Goal: Task Accomplishment & Management: Use online tool/utility

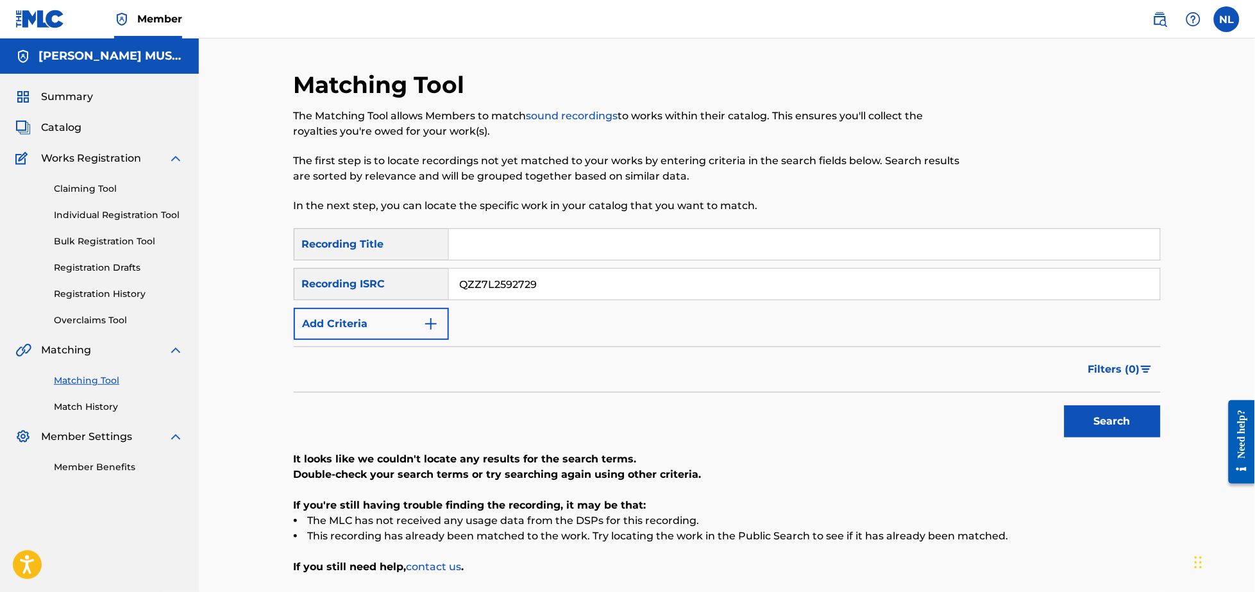
click at [568, 295] on input "QZZ7L2592729" at bounding box center [804, 284] width 711 height 31
click at [1064, 405] on button "Search" at bounding box center [1112, 421] width 96 height 32
click at [574, 285] on input "MXUM72400692" at bounding box center [804, 284] width 711 height 31
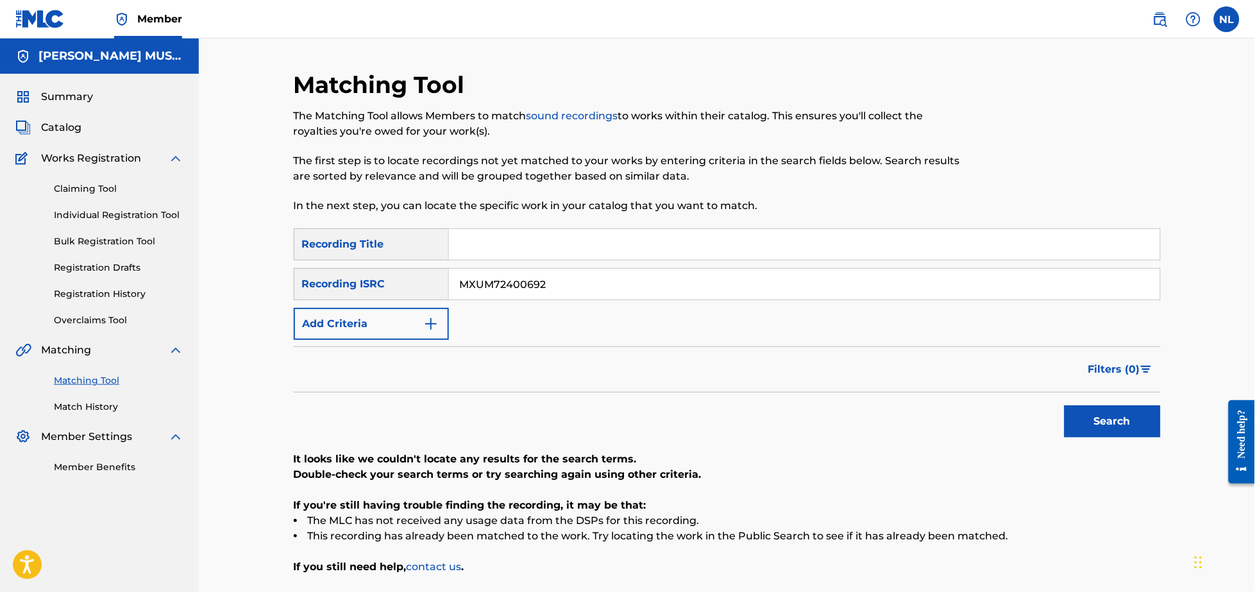
paste input "1"
type input "MXUM72400691"
click at [1064, 405] on button "Search" at bounding box center [1112, 421] width 96 height 32
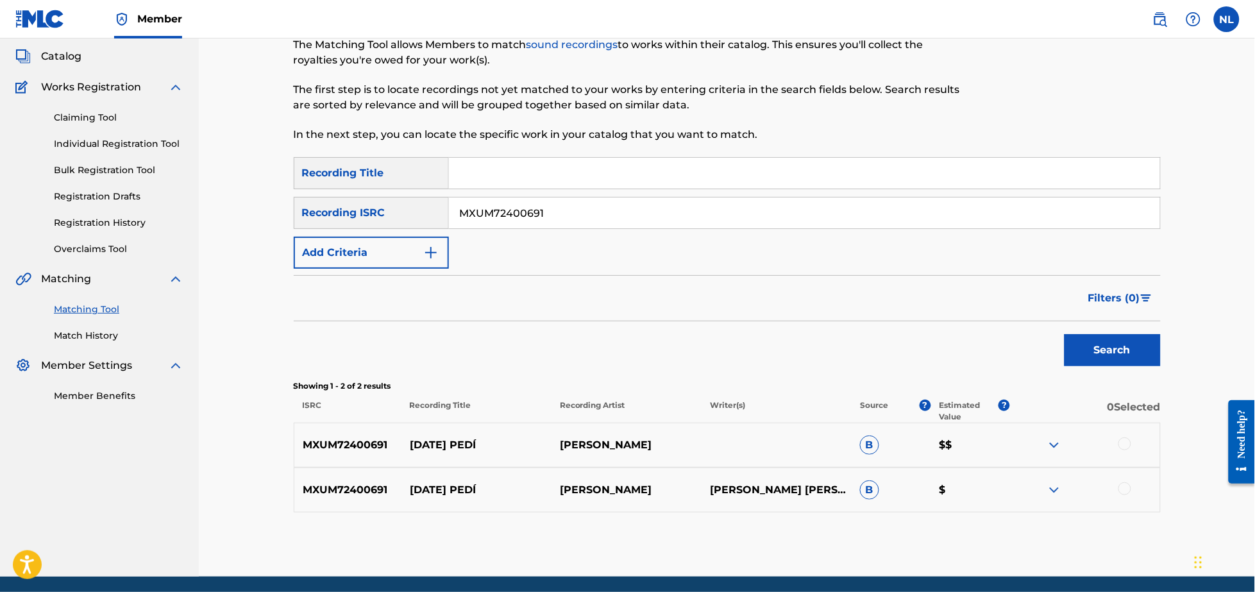
scroll to position [76, 0]
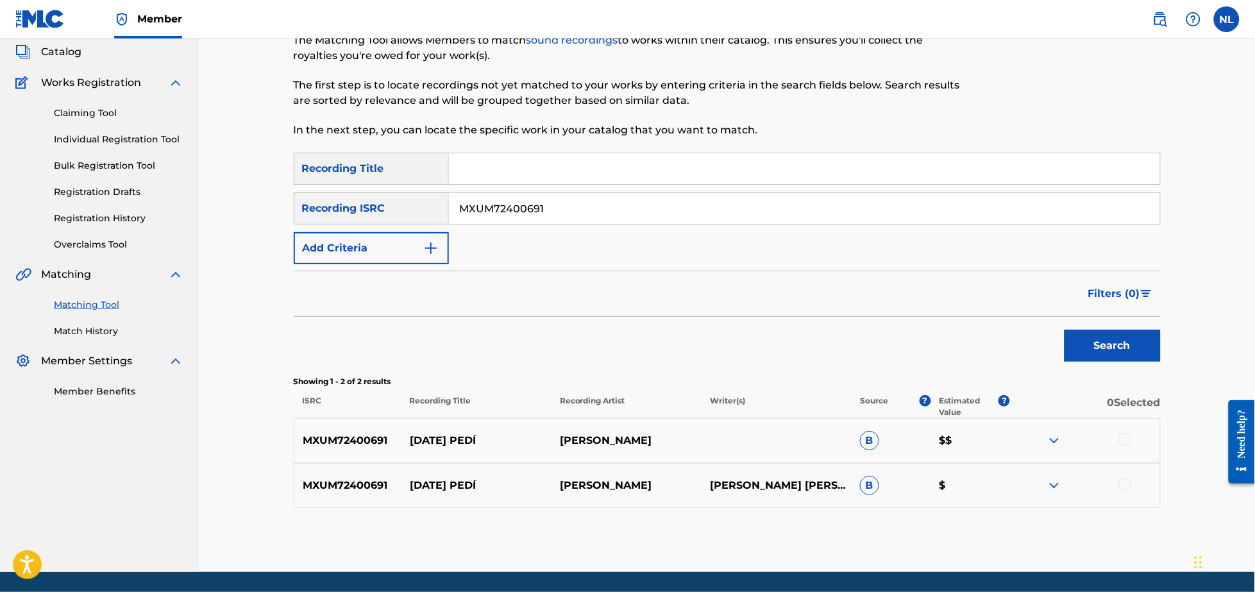
click at [1127, 441] on div at bounding box center [1124, 439] width 13 height 13
click at [1125, 487] on div at bounding box center [1124, 484] width 13 height 13
click at [895, 491] on button "Match 2 Groups" at bounding box center [901, 487] width 142 height 32
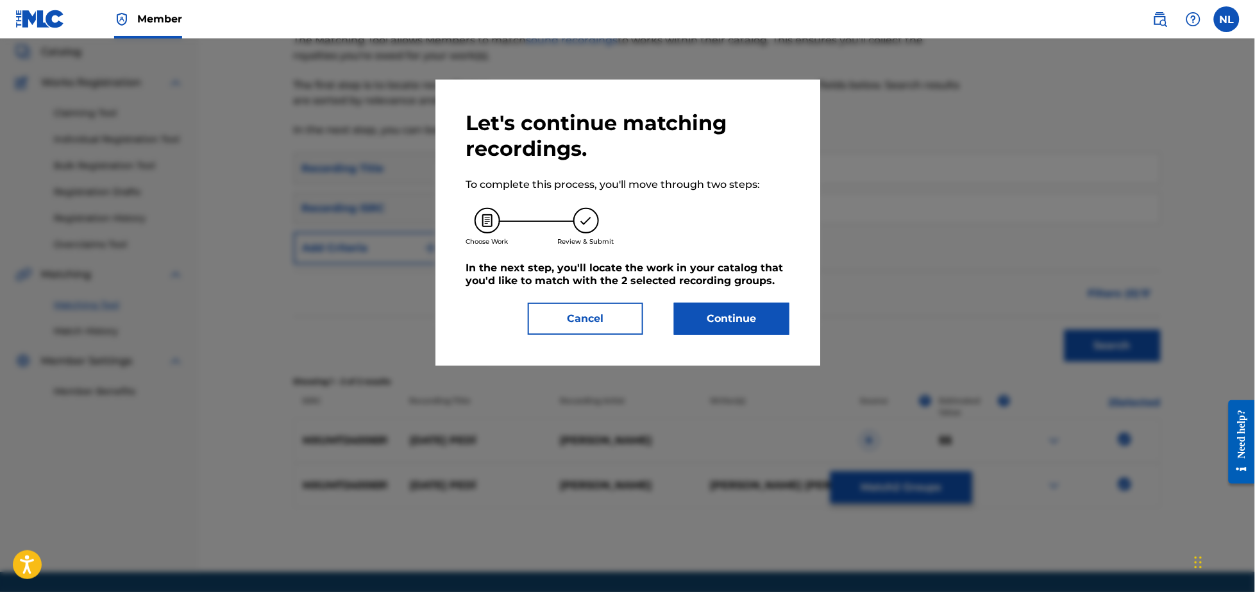
click at [766, 323] on button "Continue" at bounding box center [731, 319] width 115 height 32
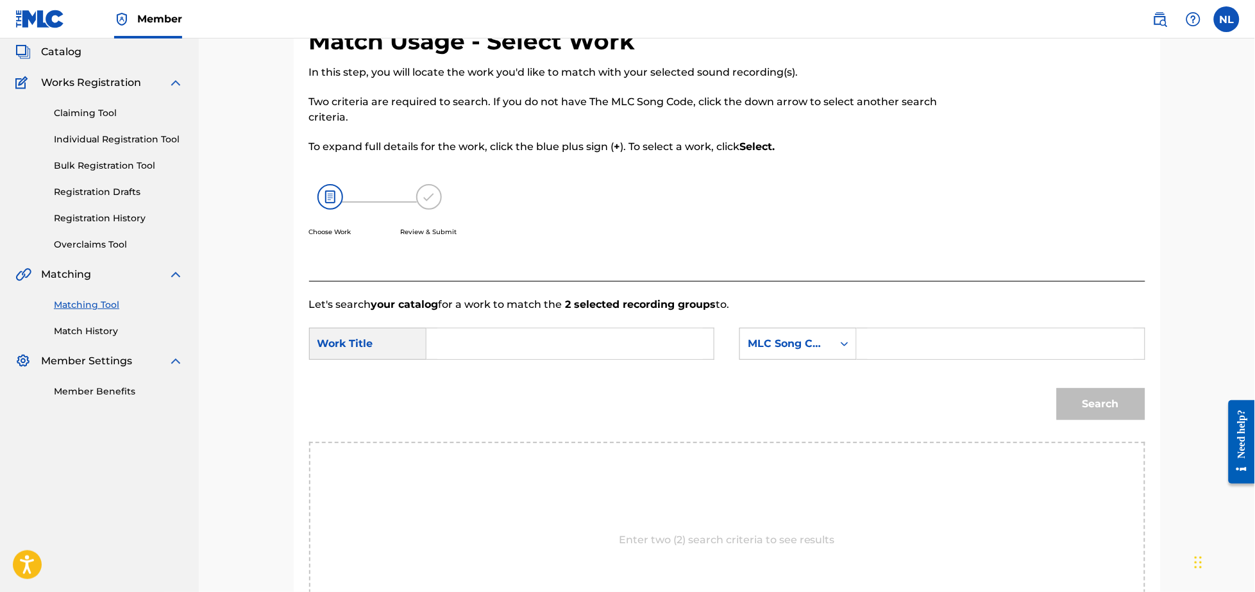
click at [510, 355] on input "Search Form" at bounding box center [569, 343] width 265 height 31
click at [477, 381] on div "[DATE] te pedi" at bounding box center [473, 372] width 72 height 23
type input "[DATE] te pedi"
click at [1007, 343] on input "Search Form" at bounding box center [1000, 343] width 265 height 31
paste input "A3956U"
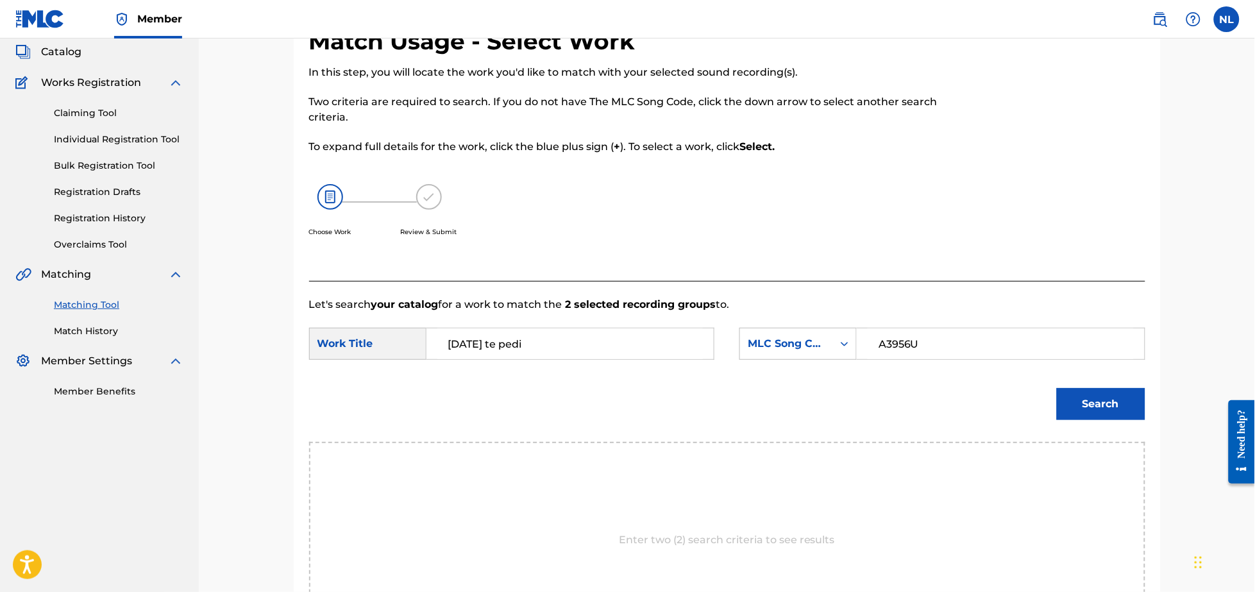
type input "A3956U"
click at [1057, 388] on button "Search" at bounding box center [1101, 404] width 88 height 32
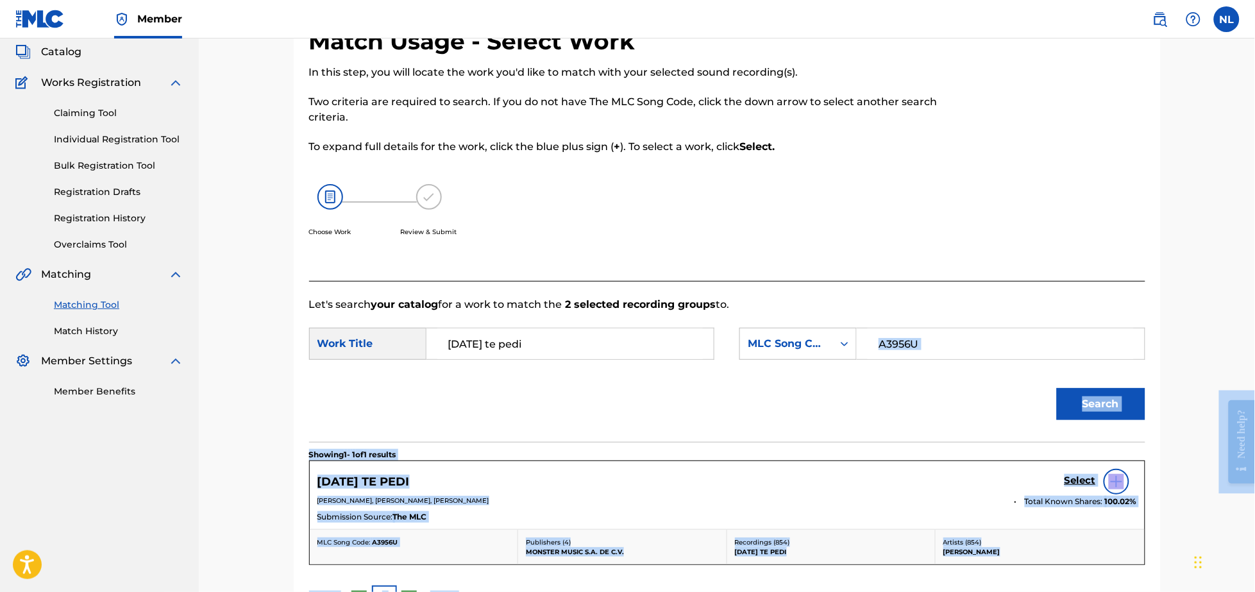
drag, startPoint x: 2473, startPoint y: 716, endPoint x: 1250, endPoint y: 412, distance: 1259.3
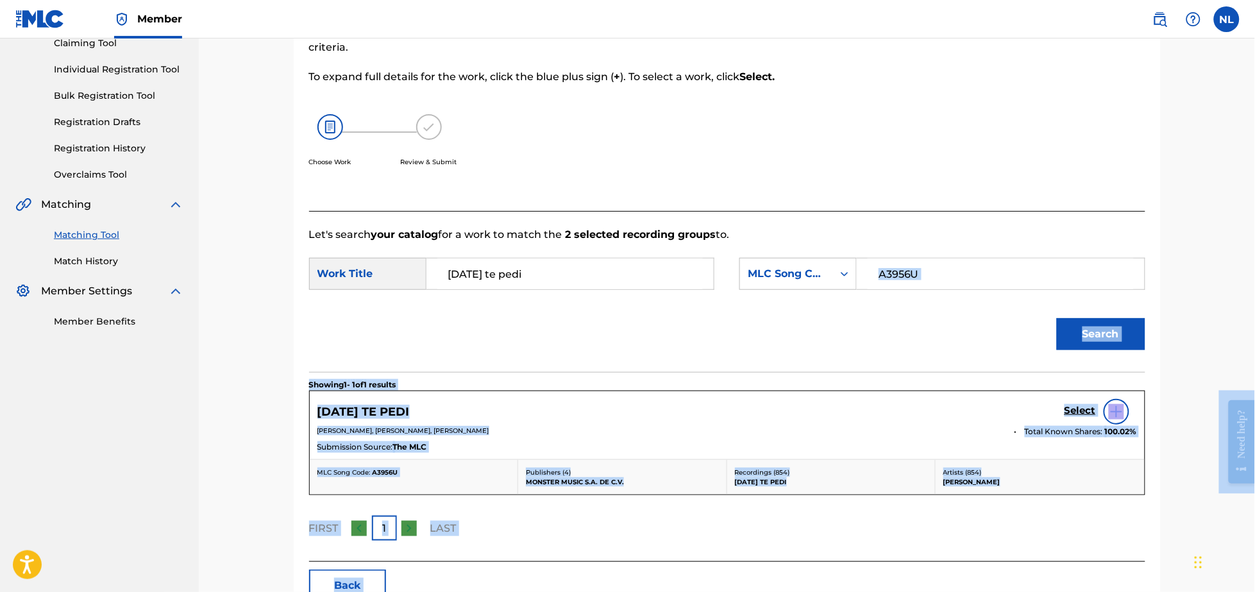
scroll to position [157, 0]
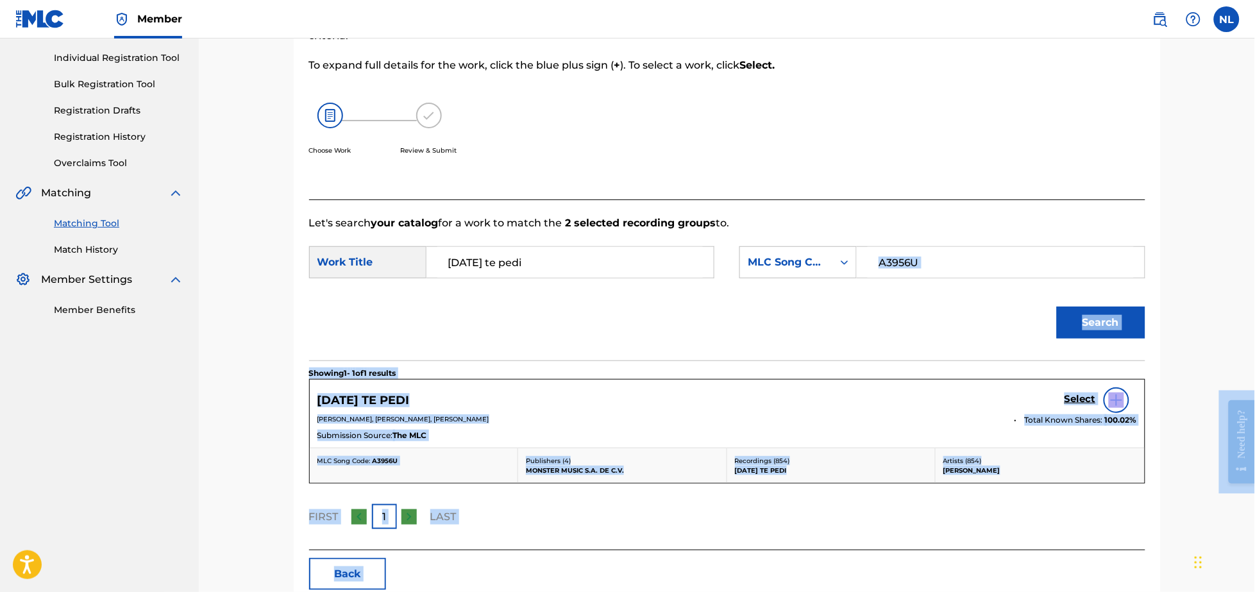
click at [941, 401] on div "[DATE] TE PEDI Select" at bounding box center [727, 400] width 820 height 26
click at [1111, 395] on img at bounding box center [1116, 399] width 15 height 15
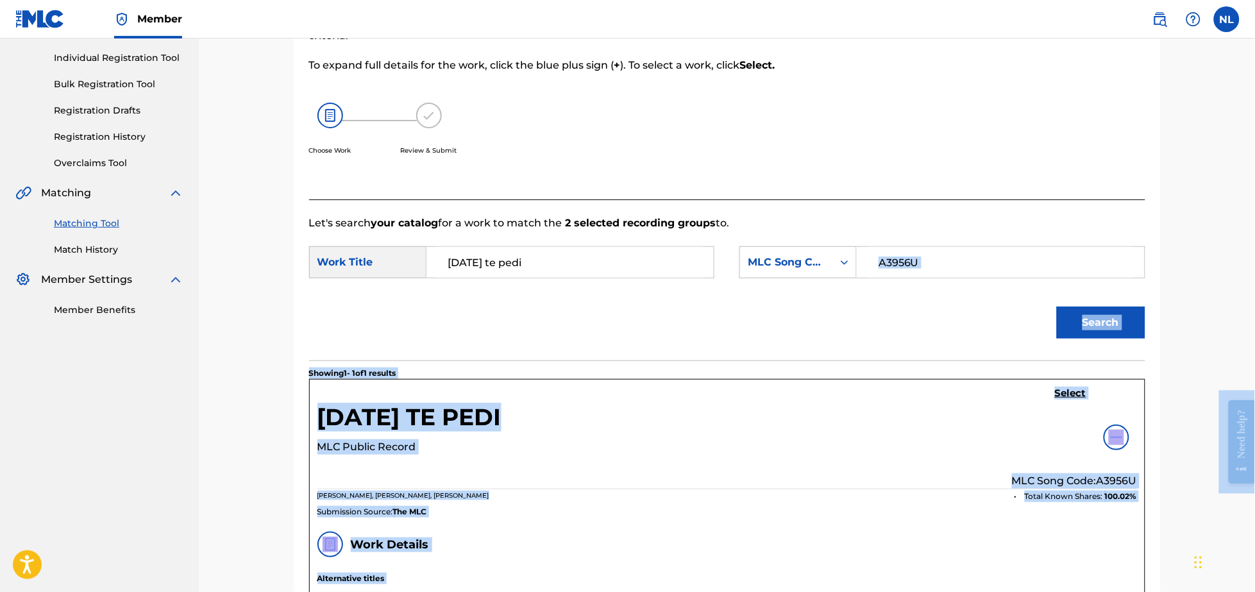
click at [656, 395] on div "[DATE] TE PEDI MLC Public Record Select MLC Song Code: A3956U" at bounding box center [727, 438] width 820 height 102
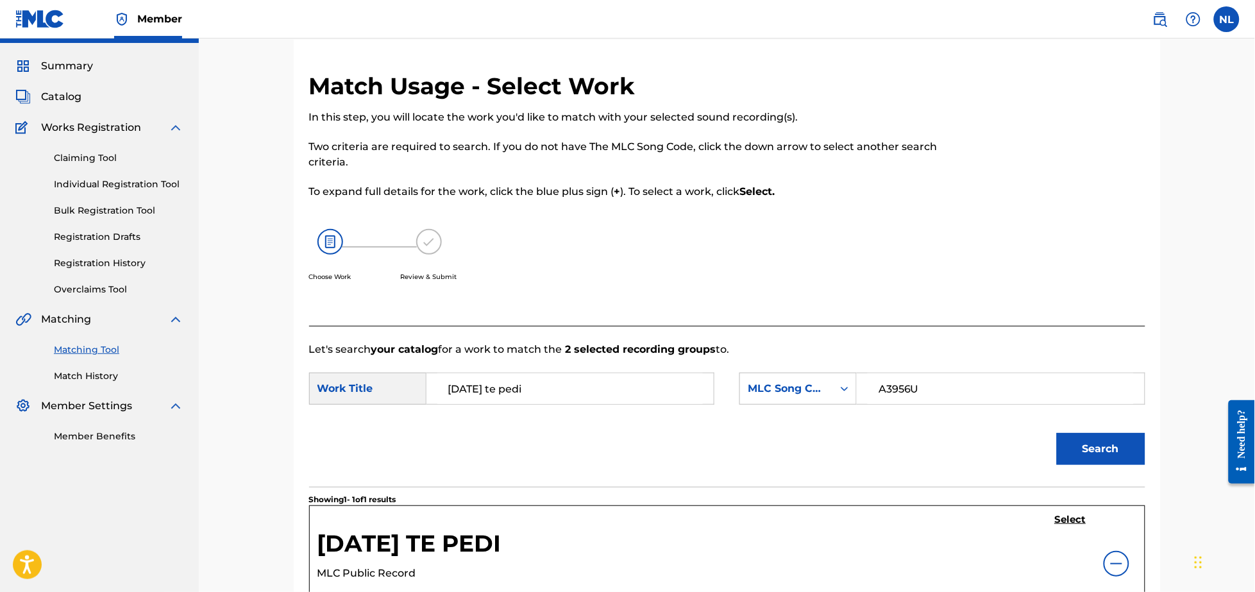
scroll to position [0, 0]
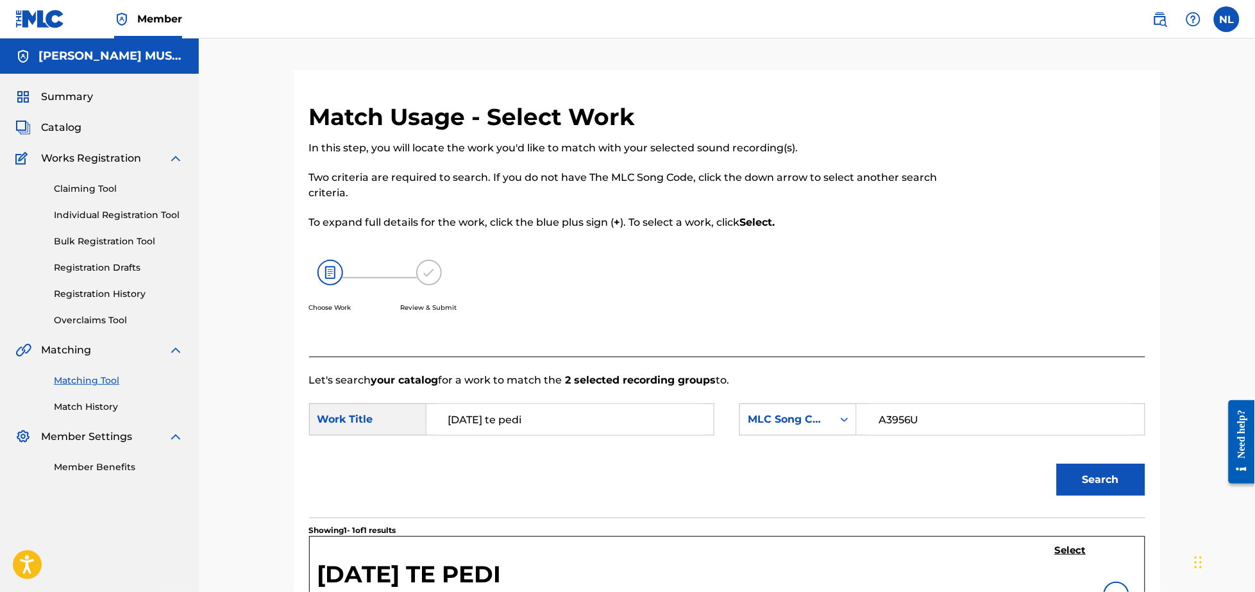
click at [1074, 548] on h5 "Select" at bounding box center [1070, 550] width 31 height 12
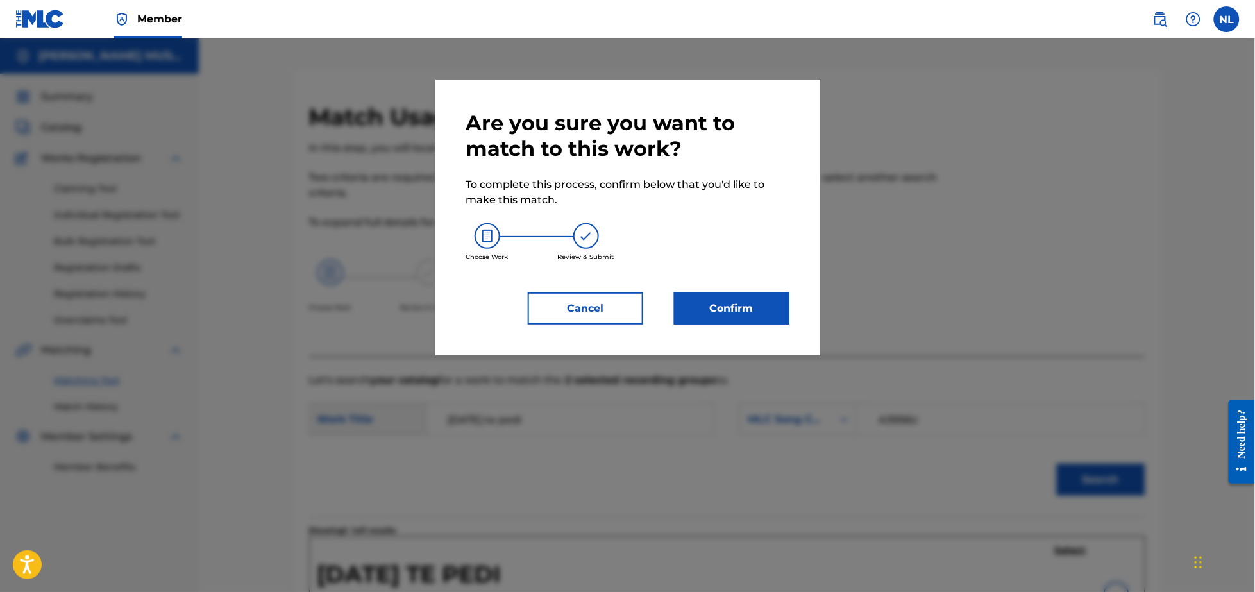
click at [738, 300] on button "Confirm" at bounding box center [731, 308] width 115 height 32
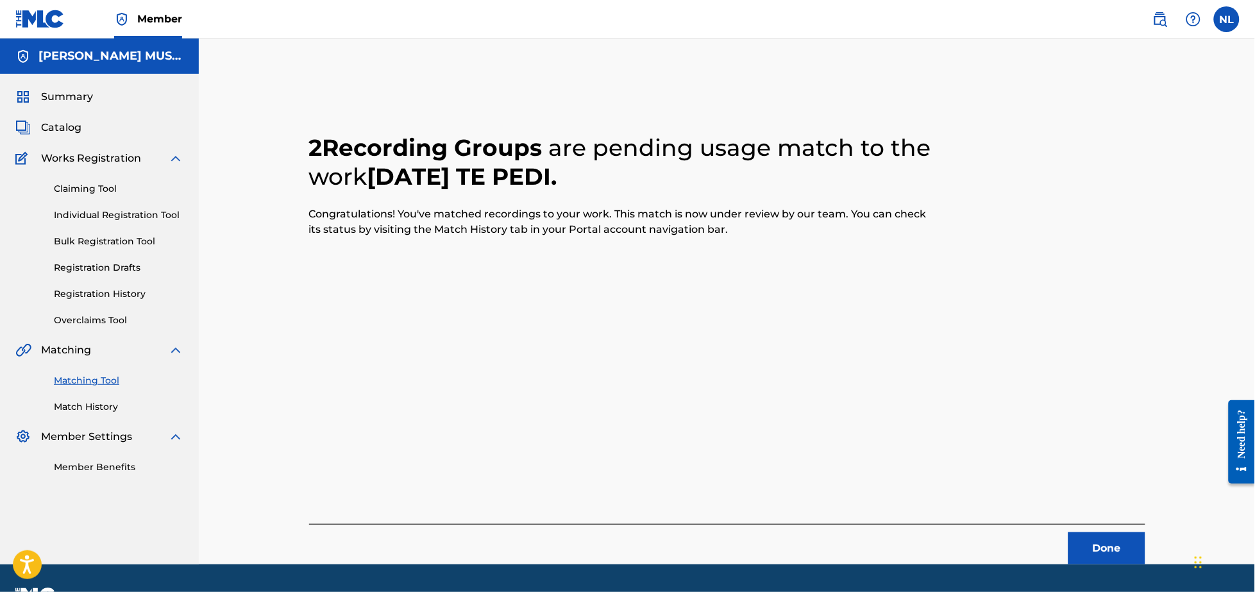
click at [1106, 543] on button "Done" at bounding box center [1106, 548] width 77 height 32
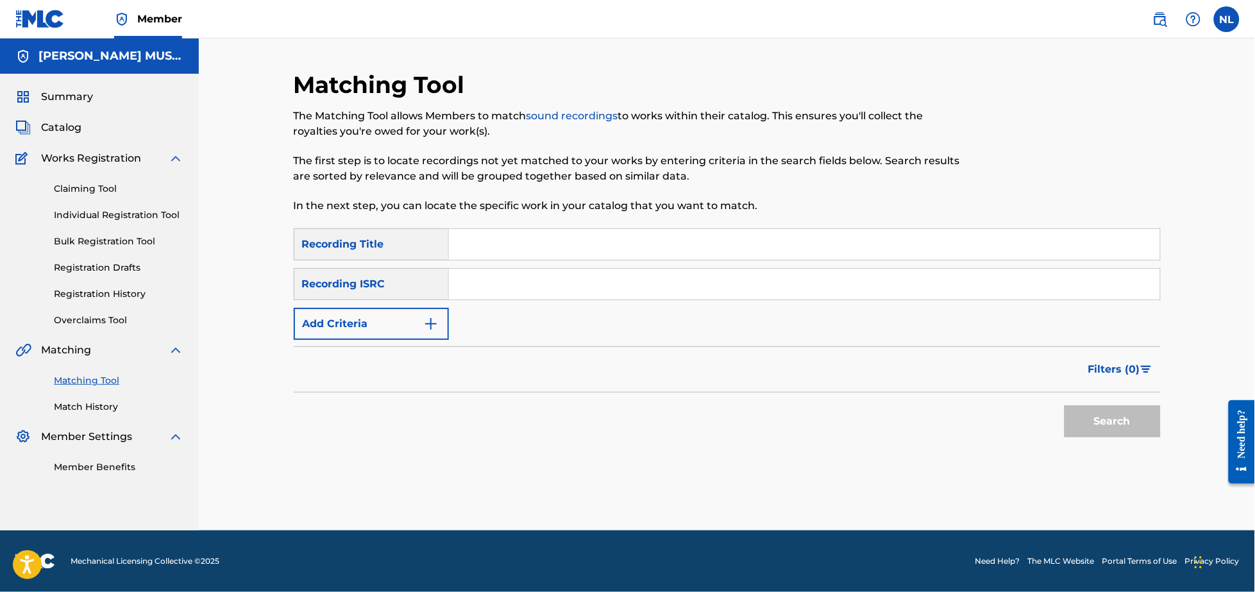
click at [485, 285] on input "Search Form" at bounding box center [804, 284] width 711 height 31
paste input "USDHM2409036"
type input "USDHM2409036"
click at [1064, 405] on button "Search" at bounding box center [1112, 421] width 96 height 32
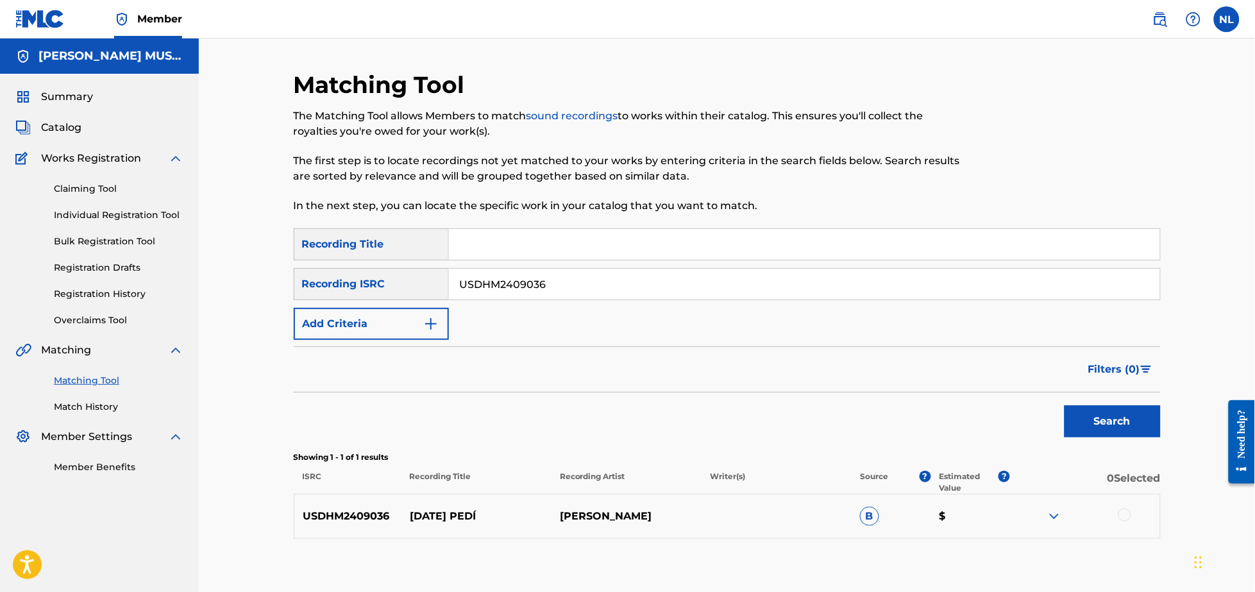
click at [1125, 515] on div at bounding box center [1124, 515] width 13 height 13
click at [913, 491] on button "Match 1 Group" at bounding box center [901, 487] width 142 height 32
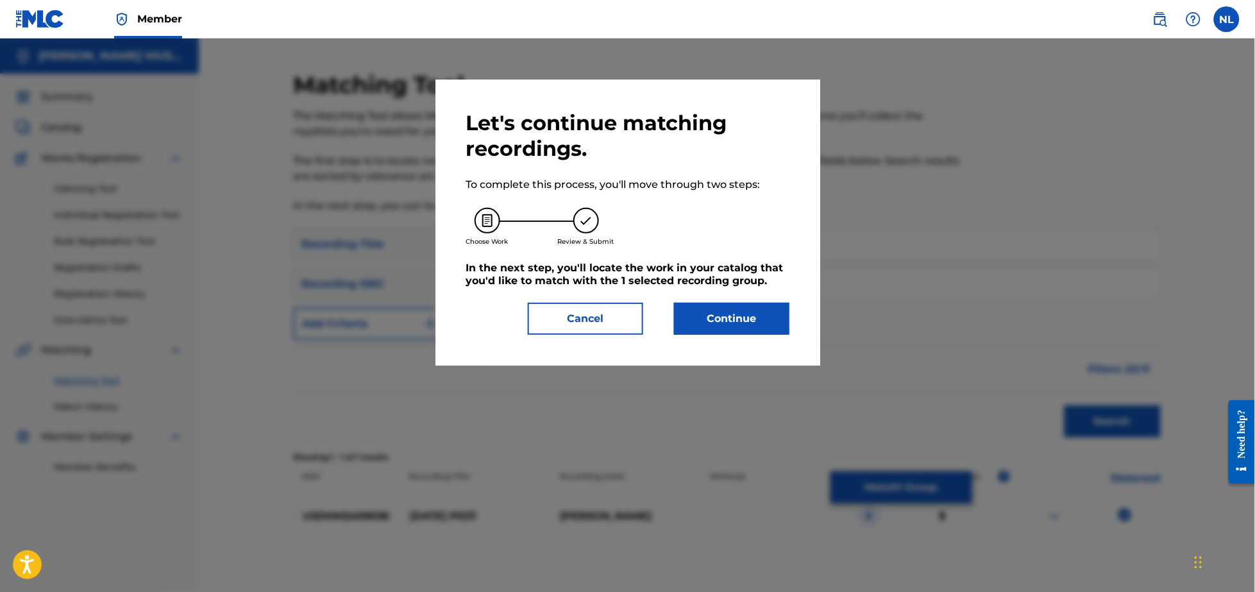
click at [752, 313] on button "Continue" at bounding box center [731, 319] width 115 height 32
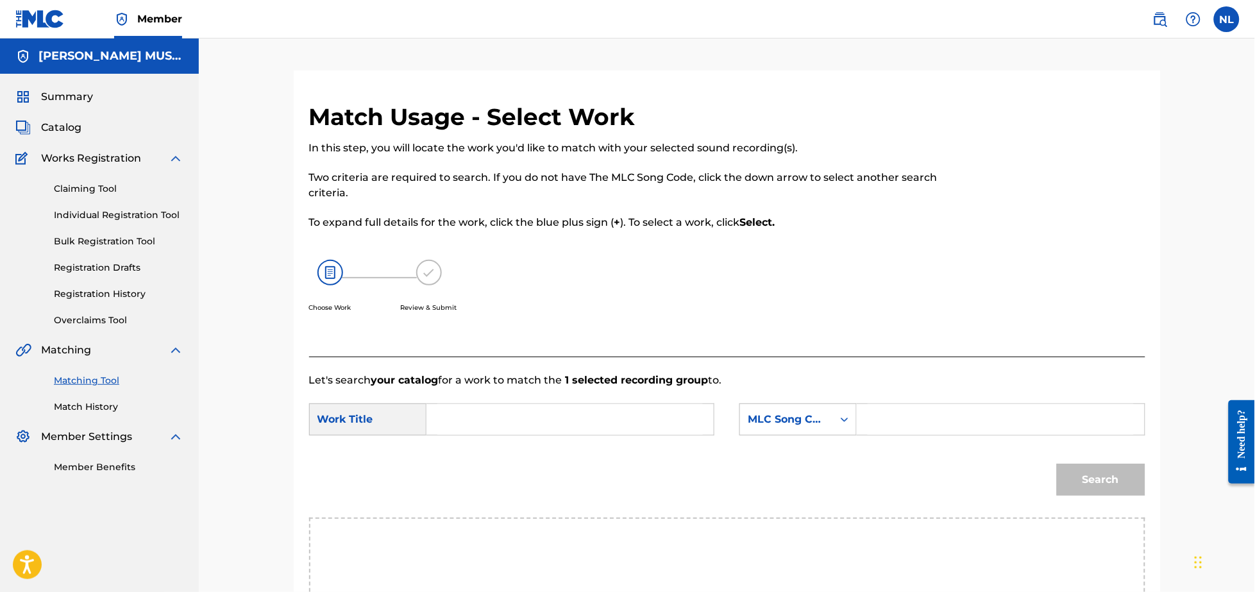
click at [577, 420] on input "Search Form" at bounding box center [569, 419] width 265 height 31
click at [490, 454] on span "edi" at bounding box center [498, 448] width 16 height 12
type input "[DATE] te pedi"
click at [934, 415] on input "Search Form" at bounding box center [1000, 419] width 265 height 31
click at [903, 415] on input "Search Form" at bounding box center [1000, 419] width 265 height 31
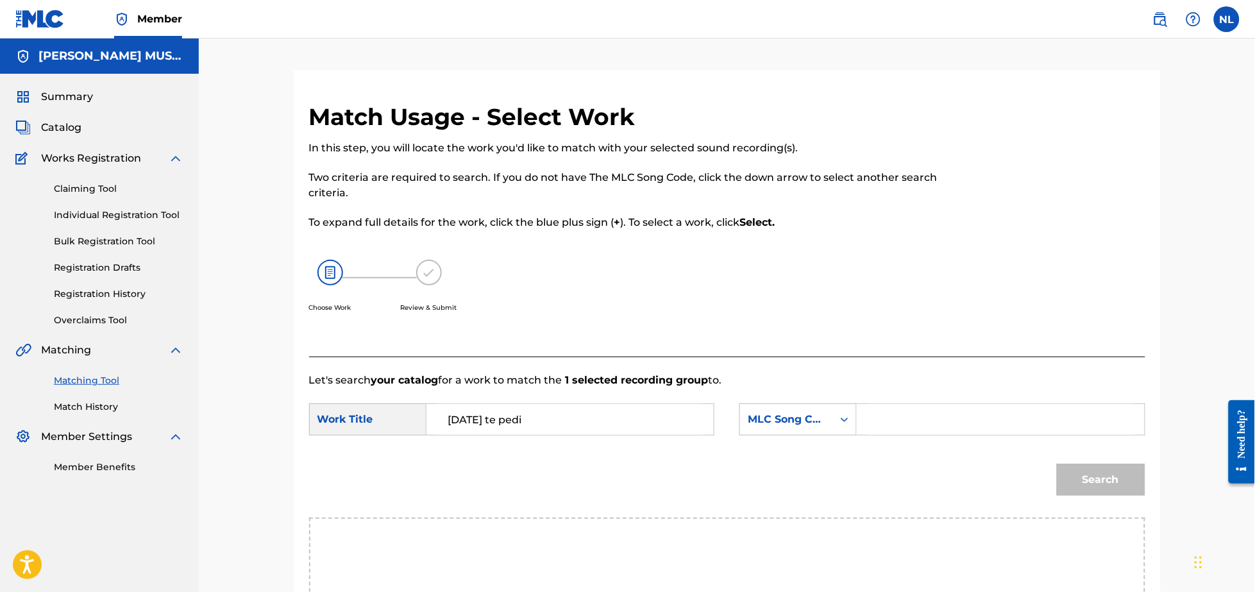
paste input "A3956U"
type input "A3956U"
click at [1057, 464] on button "Search" at bounding box center [1101, 480] width 88 height 32
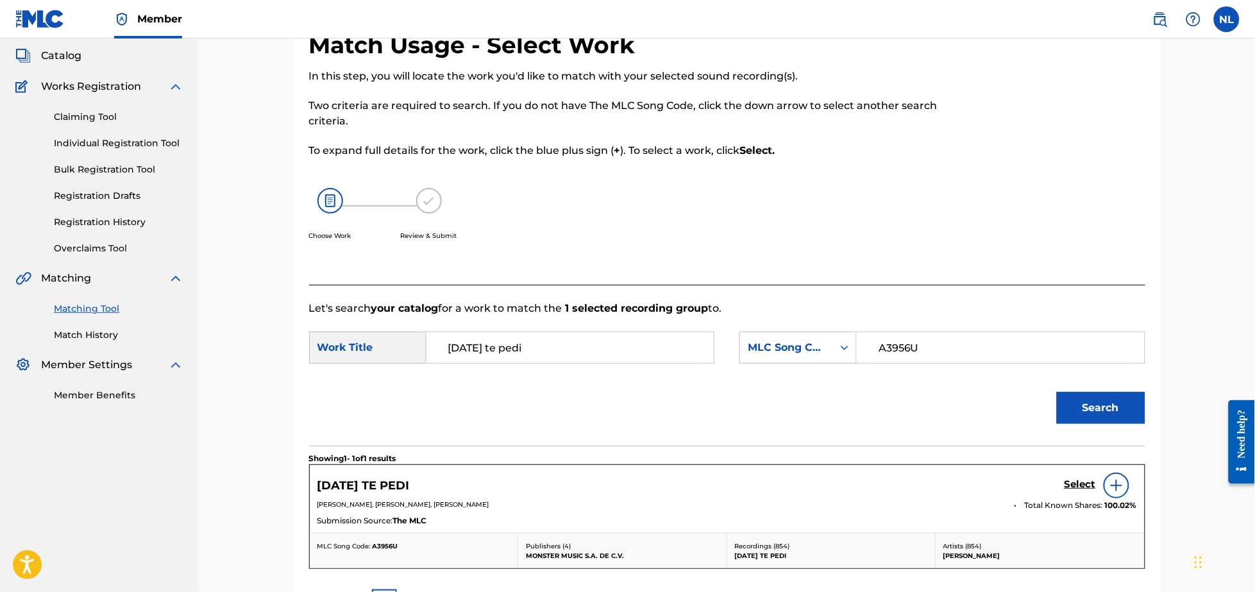
scroll to position [81, 0]
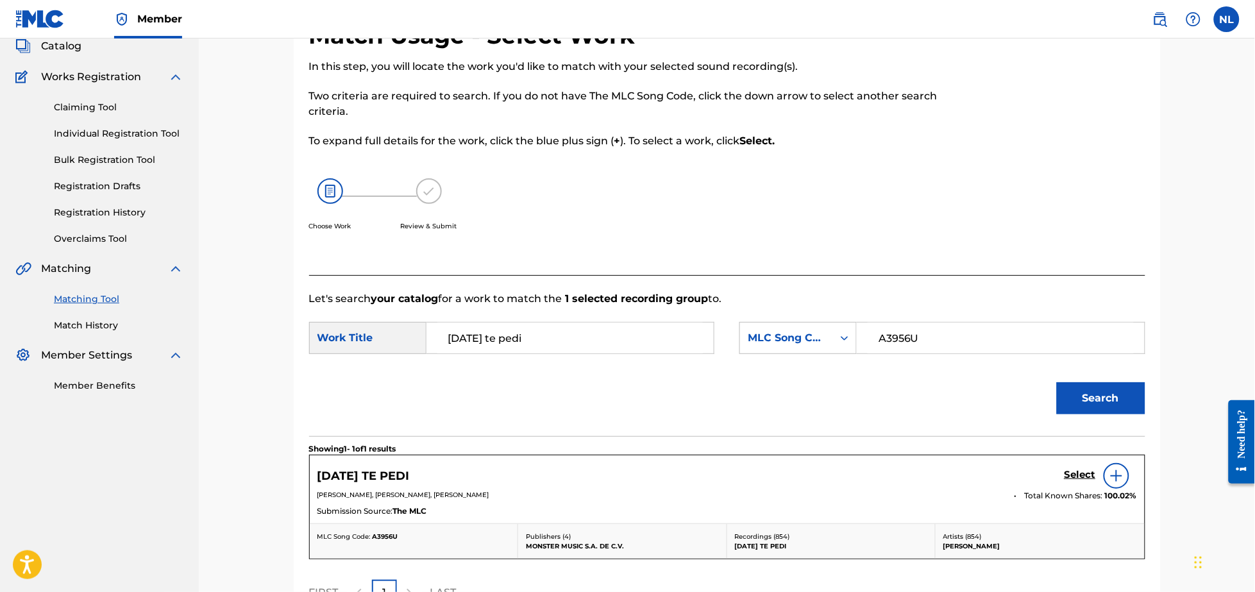
click at [1081, 478] on h5 "Select" at bounding box center [1079, 475] width 31 height 12
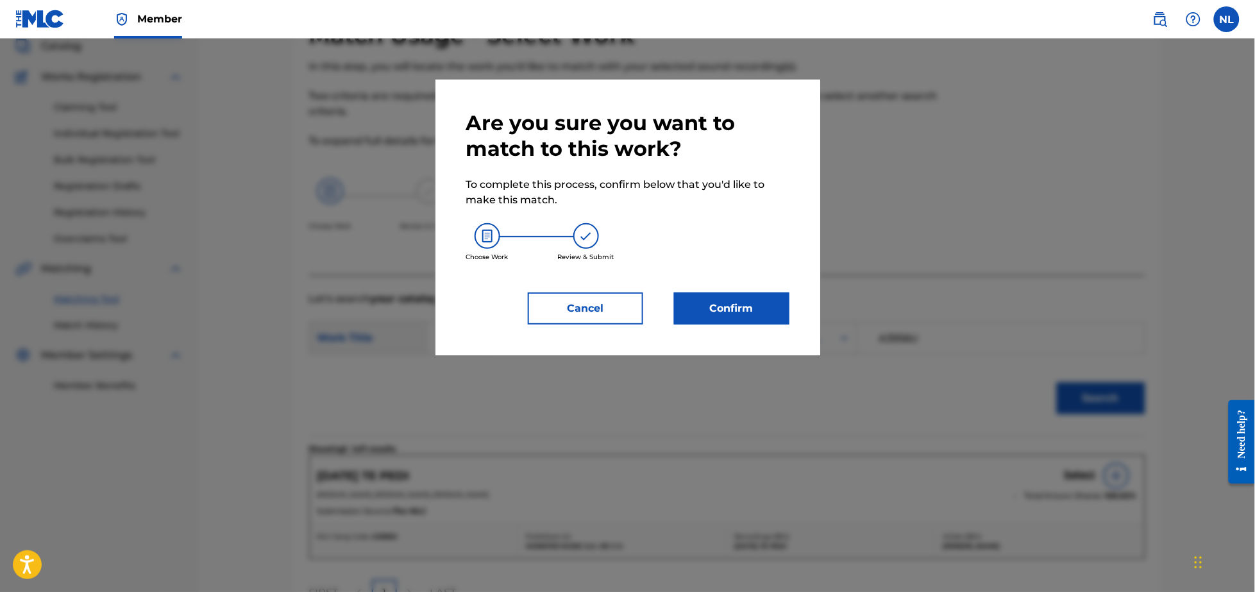
click at [745, 310] on button "Confirm" at bounding box center [731, 308] width 115 height 32
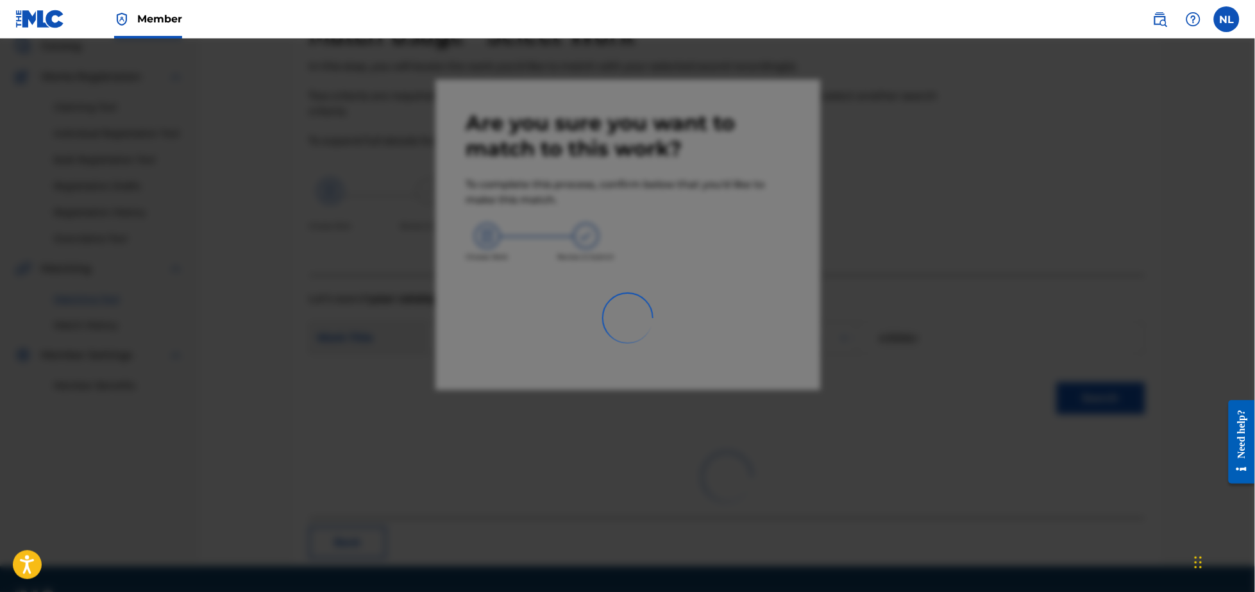
scroll to position [34, 0]
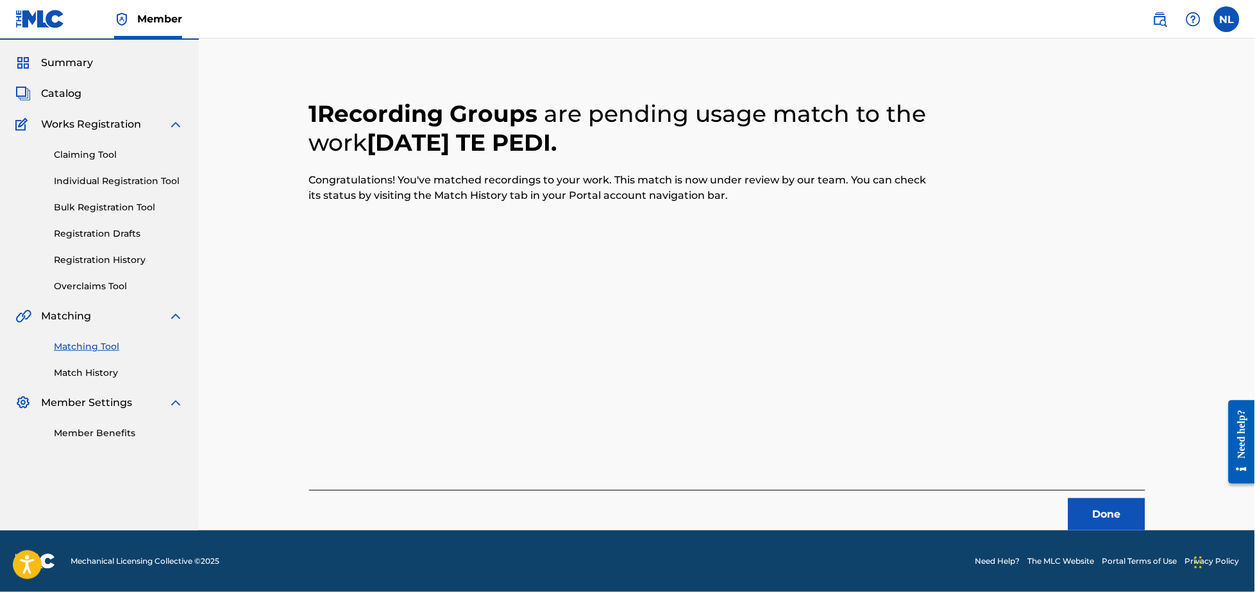
click at [1130, 516] on button "Done" at bounding box center [1106, 514] width 77 height 32
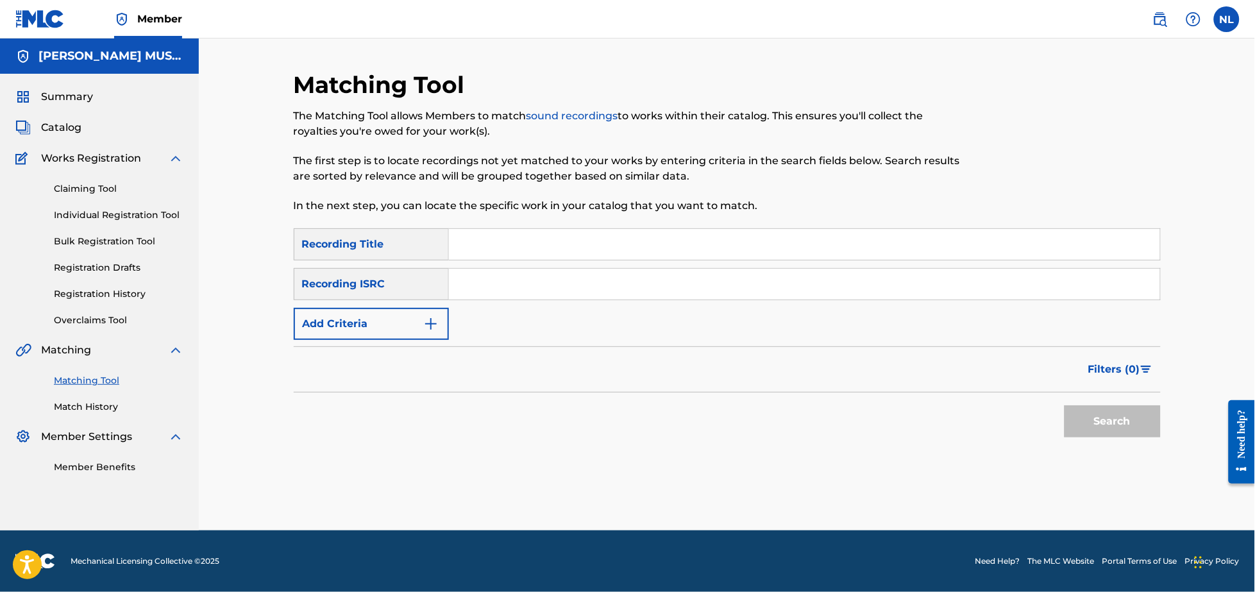
drag, startPoint x: 552, startPoint y: 289, endPoint x: 559, endPoint y: 287, distance: 6.7
click at [553, 289] on input "Search Form" at bounding box center [804, 284] width 711 height 31
paste input "QZDQH2423072"
type input "QZDQH2423072"
click at [1064, 405] on button "Search" at bounding box center [1112, 421] width 96 height 32
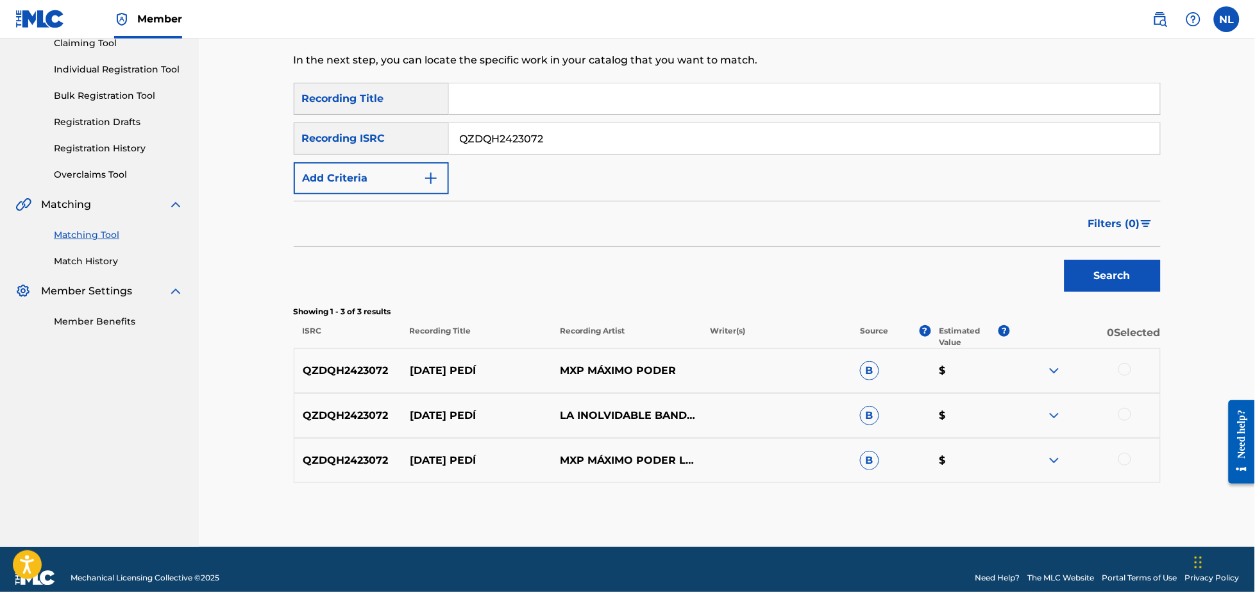
scroll to position [162, 0]
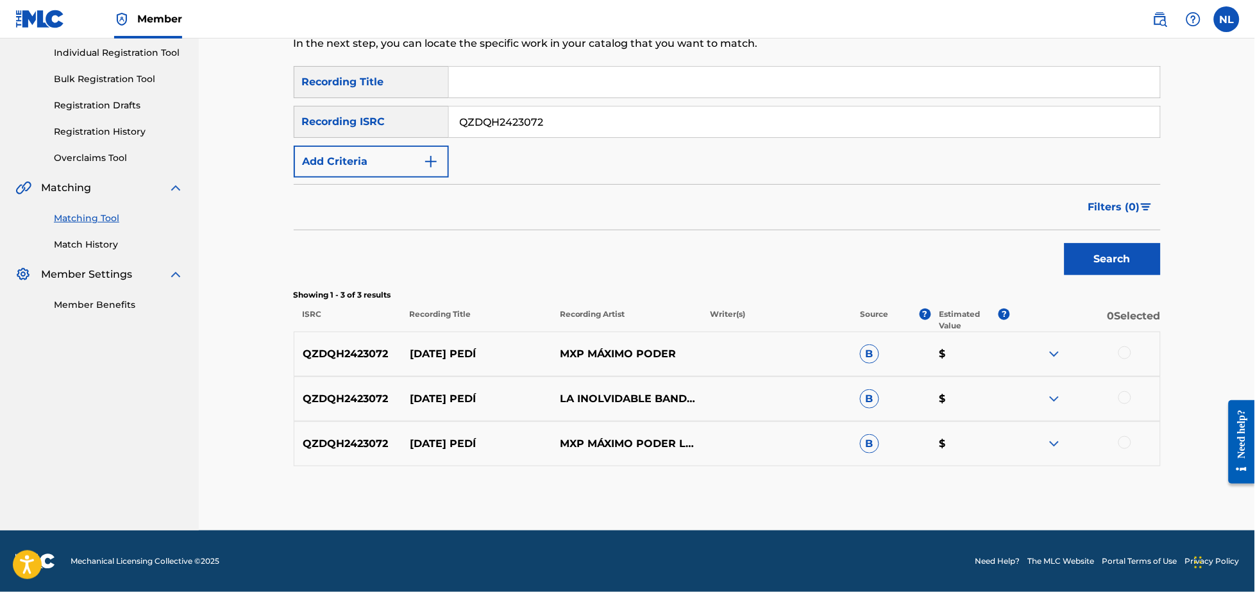
click at [1124, 445] on div at bounding box center [1124, 442] width 13 height 13
click at [1129, 394] on div at bounding box center [1124, 397] width 13 height 13
click at [1126, 355] on div at bounding box center [1124, 352] width 13 height 13
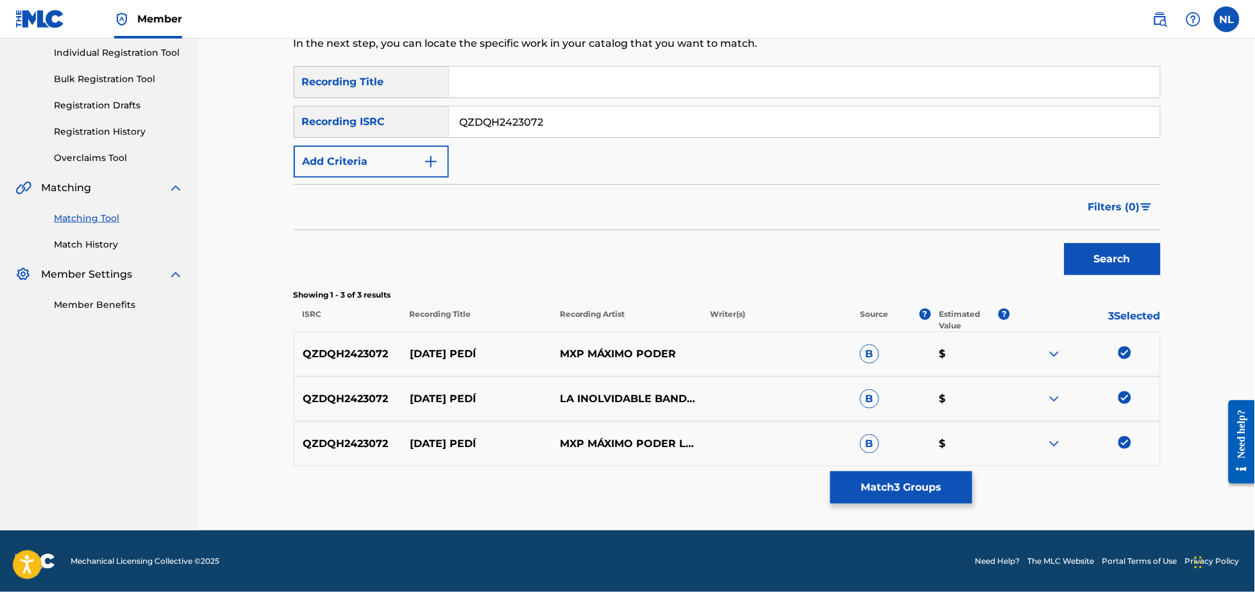
click at [913, 482] on button "Match 3 Groups" at bounding box center [901, 487] width 142 height 32
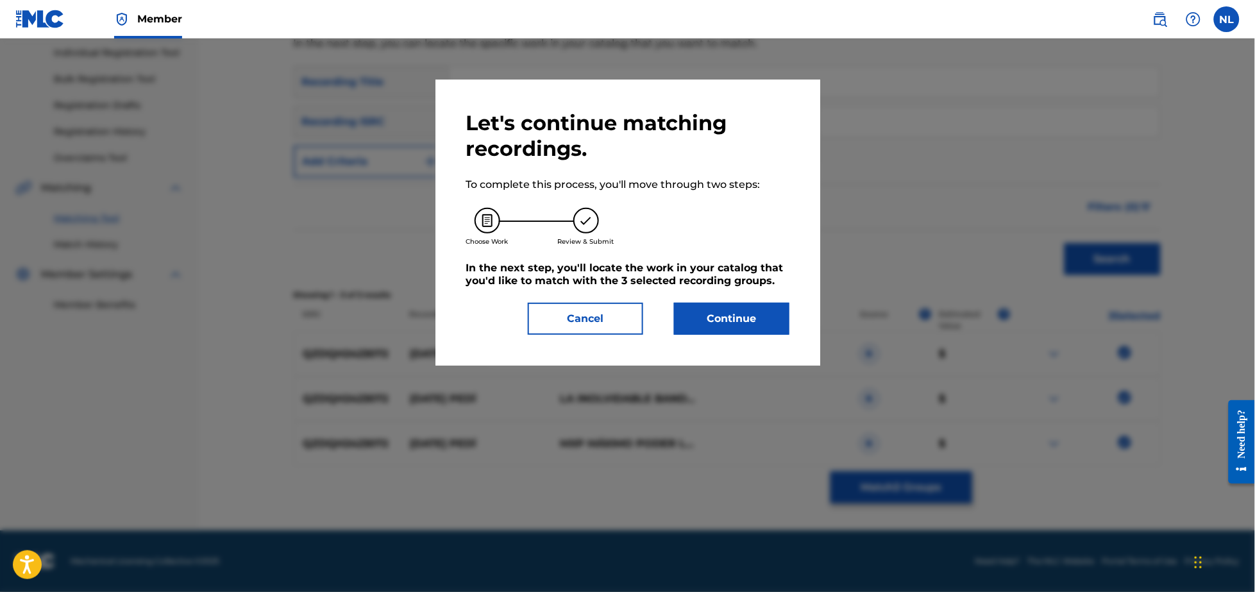
click at [746, 319] on button "Continue" at bounding box center [731, 319] width 115 height 32
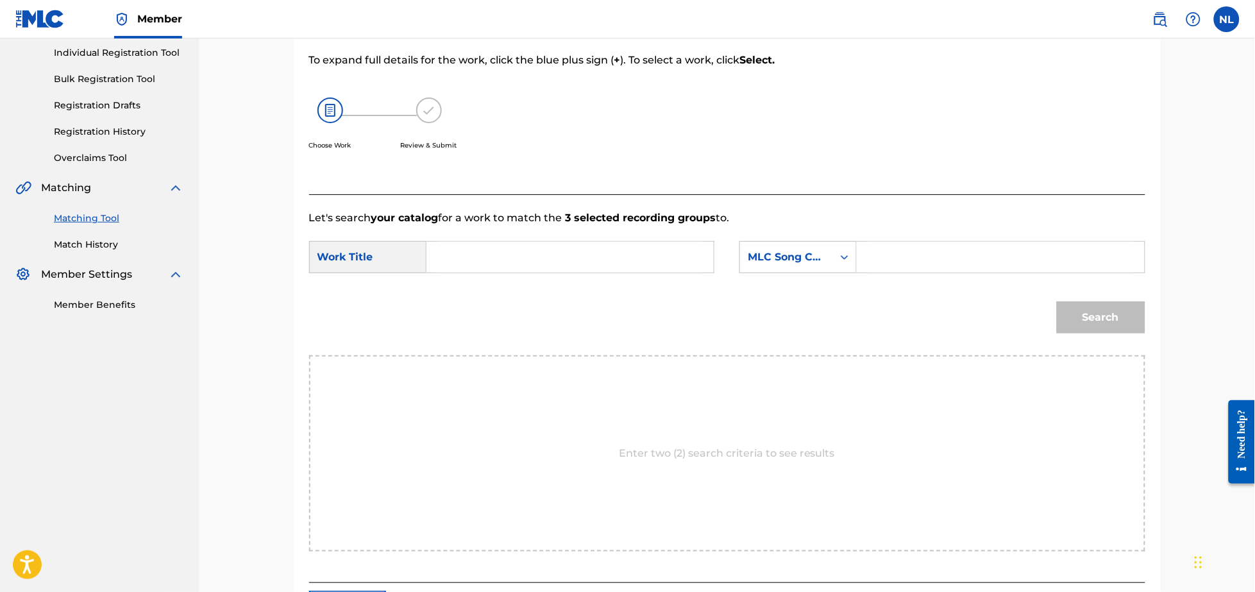
click at [598, 259] on input "Search Form" at bounding box center [569, 257] width 265 height 31
click at [483, 292] on strong "ped" at bounding box center [493, 286] width 21 height 12
type input "[DATE] te pedi"
click at [948, 262] on input "Search Form" at bounding box center [1000, 257] width 265 height 31
click at [929, 265] on input "Search Form" at bounding box center [1000, 257] width 265 height 31
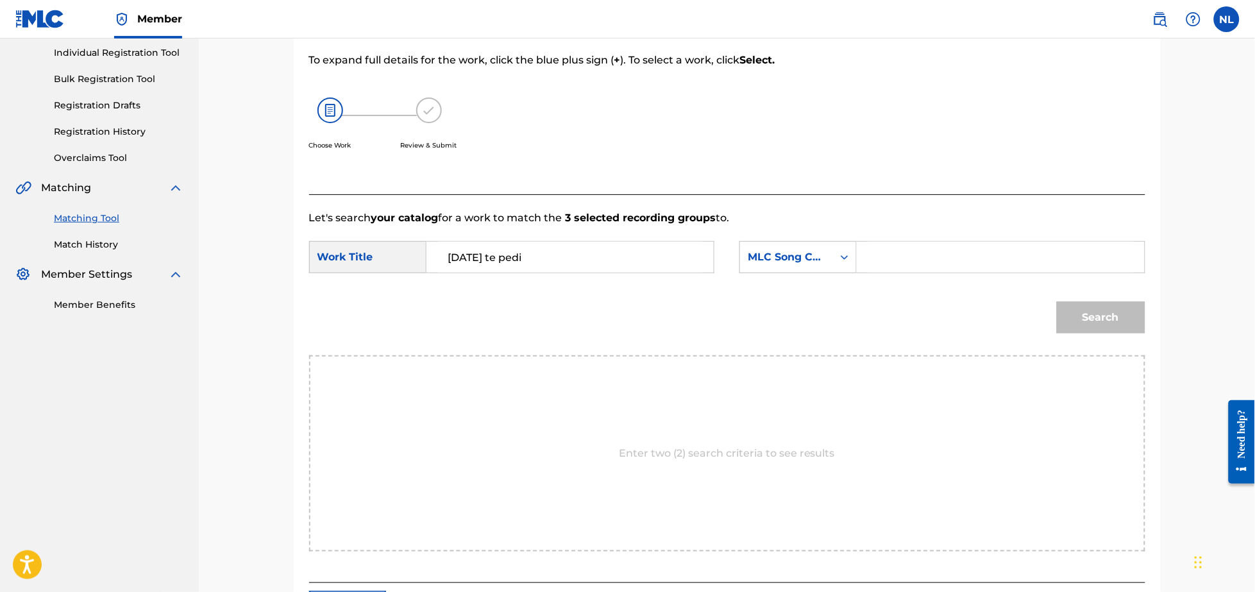
paste input "A3956U"
type input "A3956U"
click at [1057, 301] on button "Search" at bounding box center [1101, 317] width 88 height 32
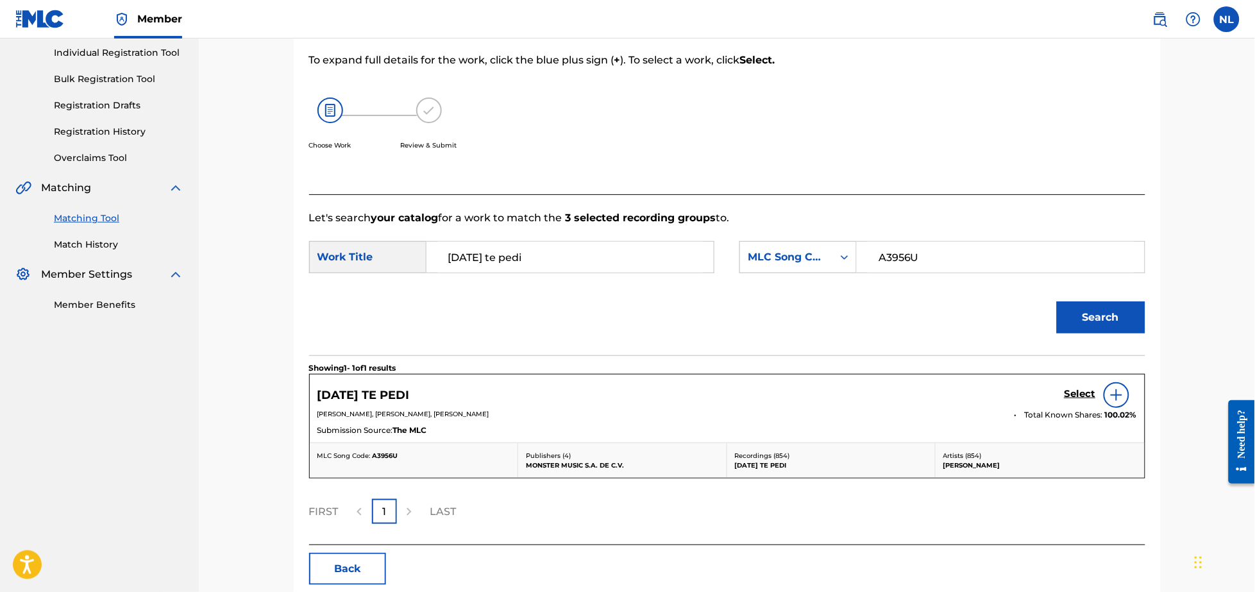
click at [1075, 396] on h5 "Select" at bounding box center [1079, 394] width 31 height 12
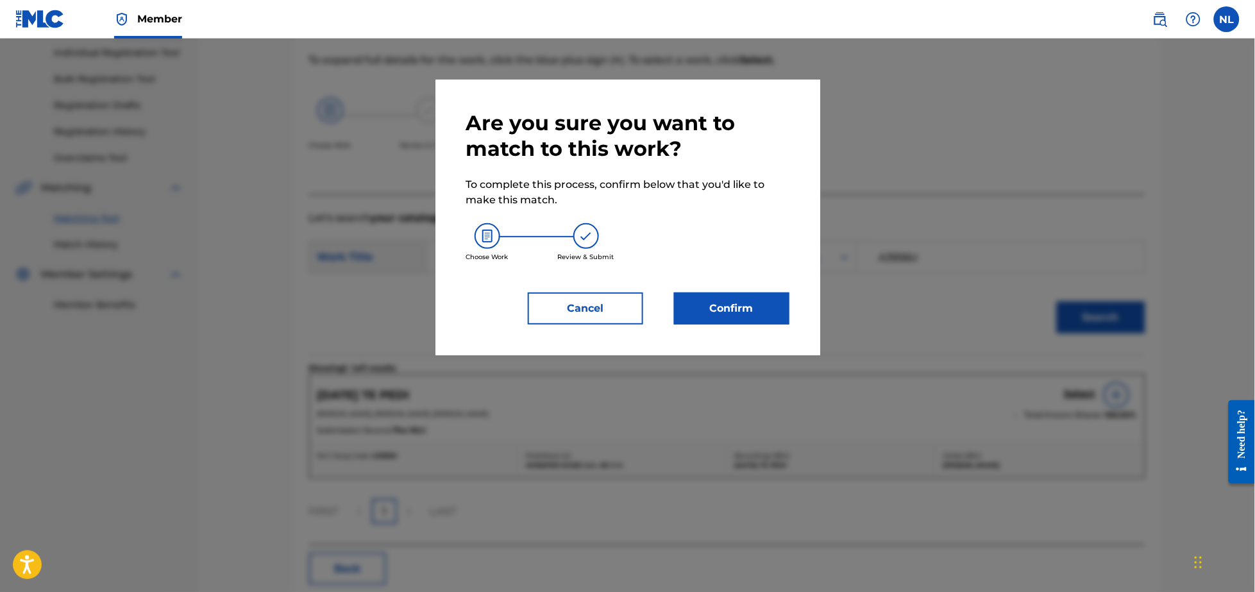
click at [741, 313] on button "Confirm" at bounding box center [731, 308] width 115 height 32
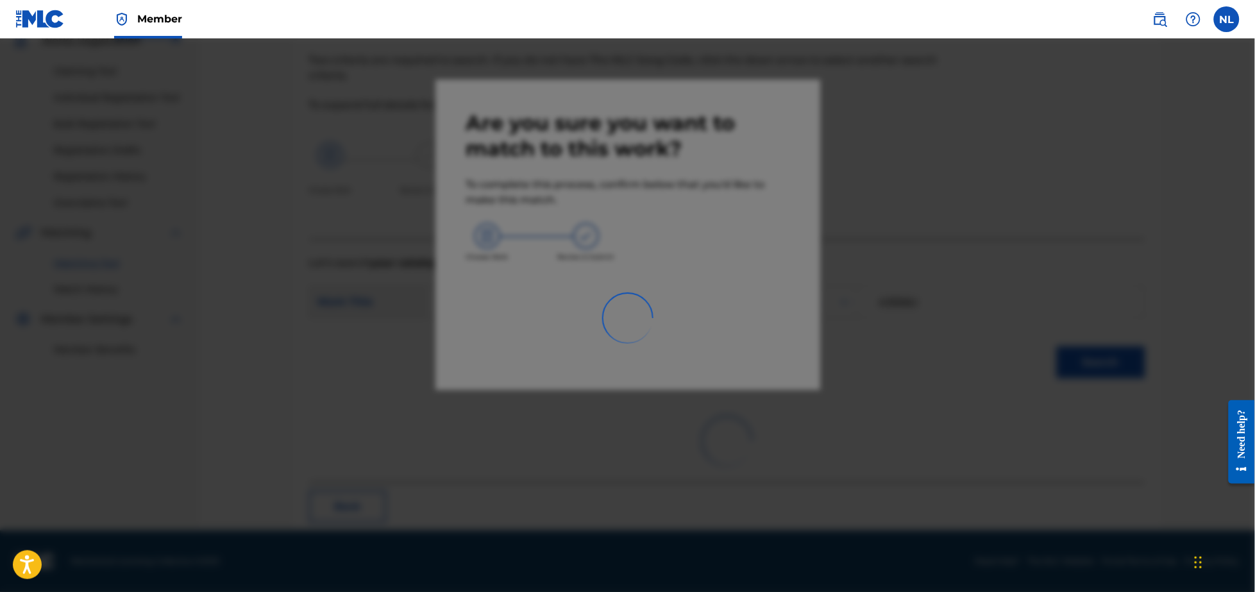
scroll to position [34, 0]
